Goal: Task Accomplishment & Management: Manage account settings

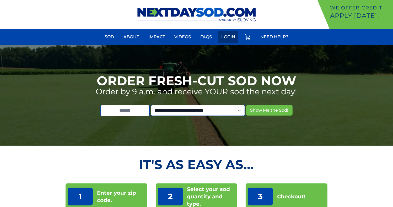
click at [228, 36] on link "Login" at bounding box center [228, 37] width 20 height 13
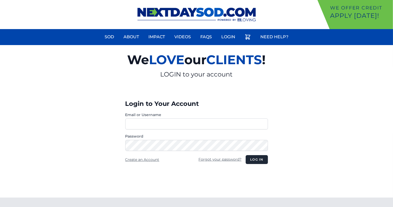
type input "**********"
click at [256, 164] on div "**********" at bounding box center [196, 140] width 151 height 115
click at [255, 160] on button "Log in" at bounding box center [257, 159] width 22 height 9
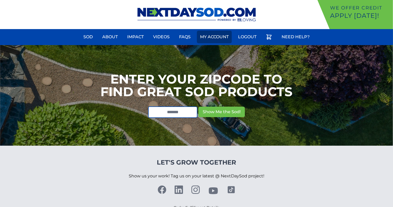
click at [218, 35] on link "My Account" at bounding box center [214, 37] width 35 height 13
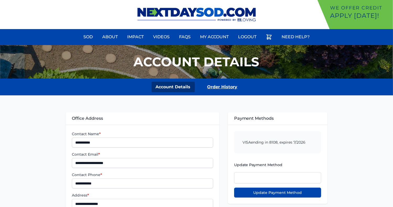
click at [218, 87] on link "Order History" at bounding box center [222, 87] width 39 height 11
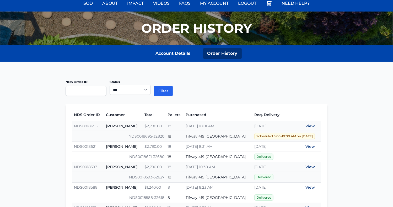
scroll to position [34, 0]
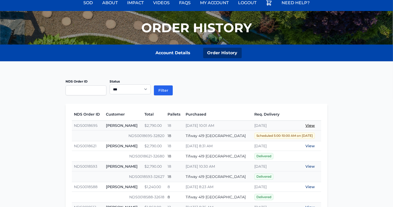
click at [312, 124] on link "View" at bounding box center [310, 125] width 9 height 5
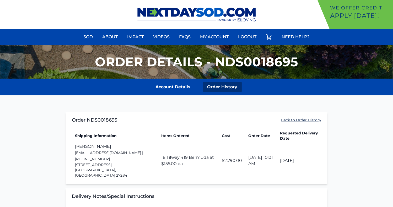
click at [290, 119] on link "Back to Order History" at bounding box center [301, 120] width 40 height 5
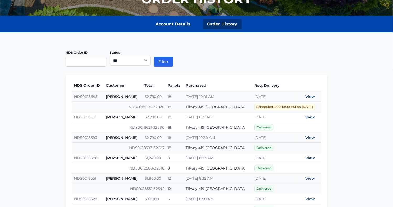
scroll to position [64, 0]
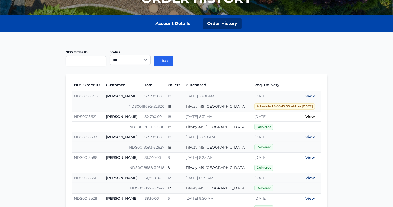
click at [310, 114] on link "View" at bounding box center [310, 116] width 9 height 5
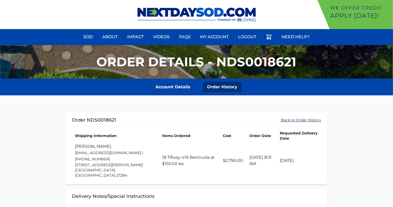
click at [314, 120] on link "Back to Order History" at bounding box center [301, 120] width 40 height 5
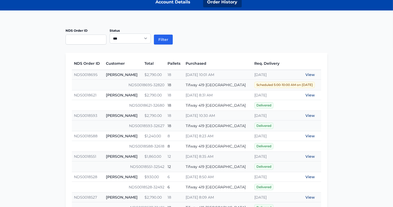
scroll to position [87, 0]
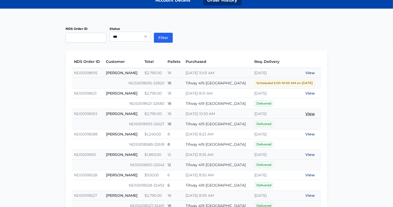
click at [312, 113] on link "View" at bounding box center [310, 114] width 9 height 5
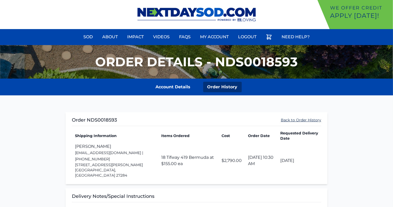
click at [311, 122] on link "Back to Order History" at bounding box center [301, 120] width 40 height 5
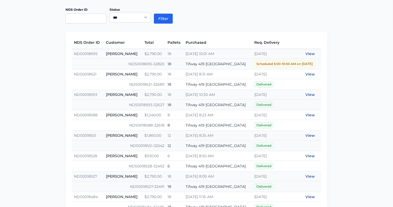
scroll to position [110, 0]
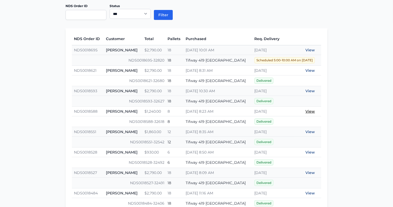
click at [312, 112] on link "View" at bounding box center [310, 111] width 9 height 5
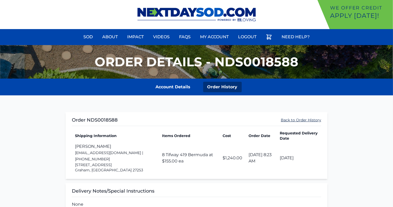
click at [301, 121] on link "Back to Order History" at bounding box center [301, 120] width 40 height 5
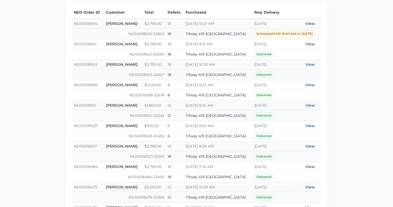
scroll to position [137, 0]
click at [312, 105] on link "View" at bounding box center [310, 105] width 9 height 5
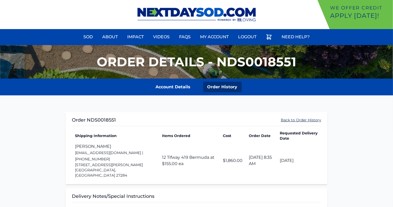
click at [306, 119] on link "Back to Order History" at bounding box center [301, 120] width 40 height 5
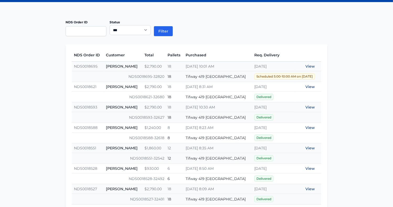
scroll to position [96, 0]
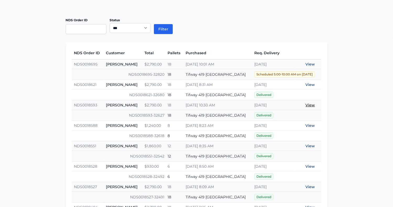
click at [311, 104] on link "View" at bounding box center [310, 105] width 9 height 5
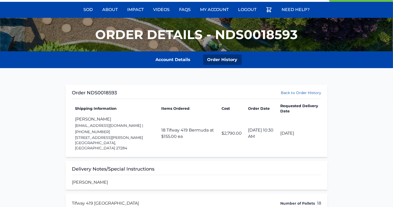
scroll to position [27, 0]
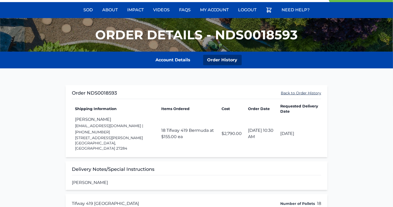
click at [298, 91] on link "Back to Order History" at bounding box center [301, 93] width 40 height 5
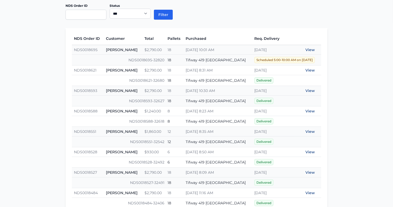
scroll to position [110, 0]
